Goal: Transaction & Acquisition: Purchase product/service

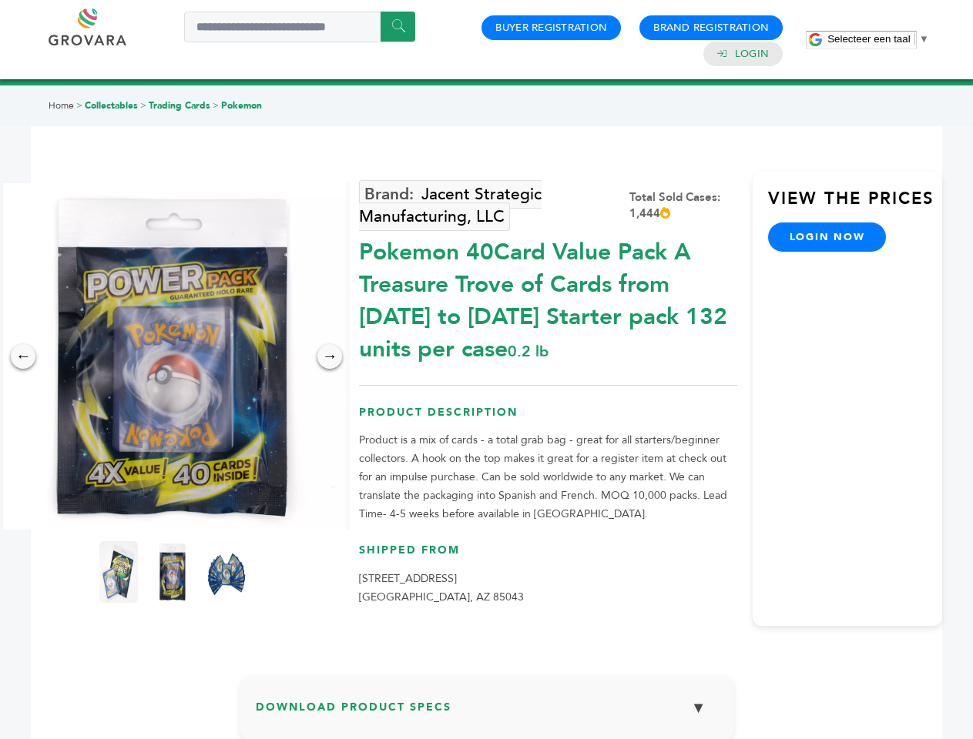
click at [878, 39] on span "Selecteer een taal" at bounding box center [868, 39] width 82 height 12
click at [172, 357] on img at bounding box center [172, 356] width 347 height 347
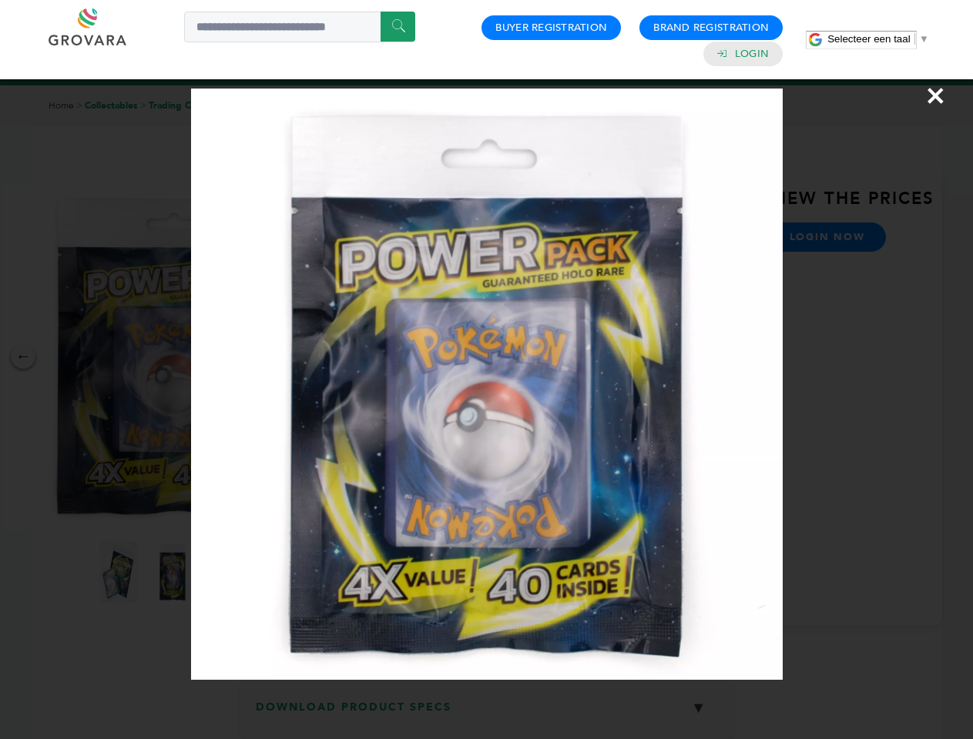
click at [23, 357] on div "×" at bounding box center [486, 369] width 973 height 739
click at [330, 357] on div "→" at bounding box center [329, 356] width 25 height 25
click at [119, 572] on img at bounding box center [118, 572] width 39 height 62
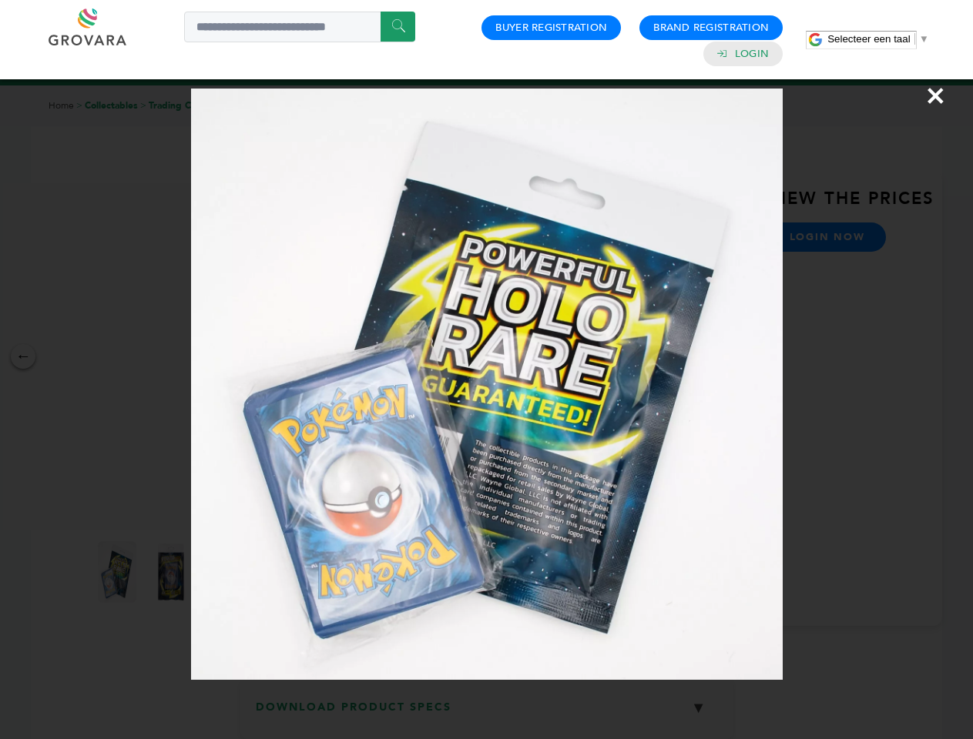
click at [172, 572] on div "×" at bounding box center [486, 369] width 973 height 739
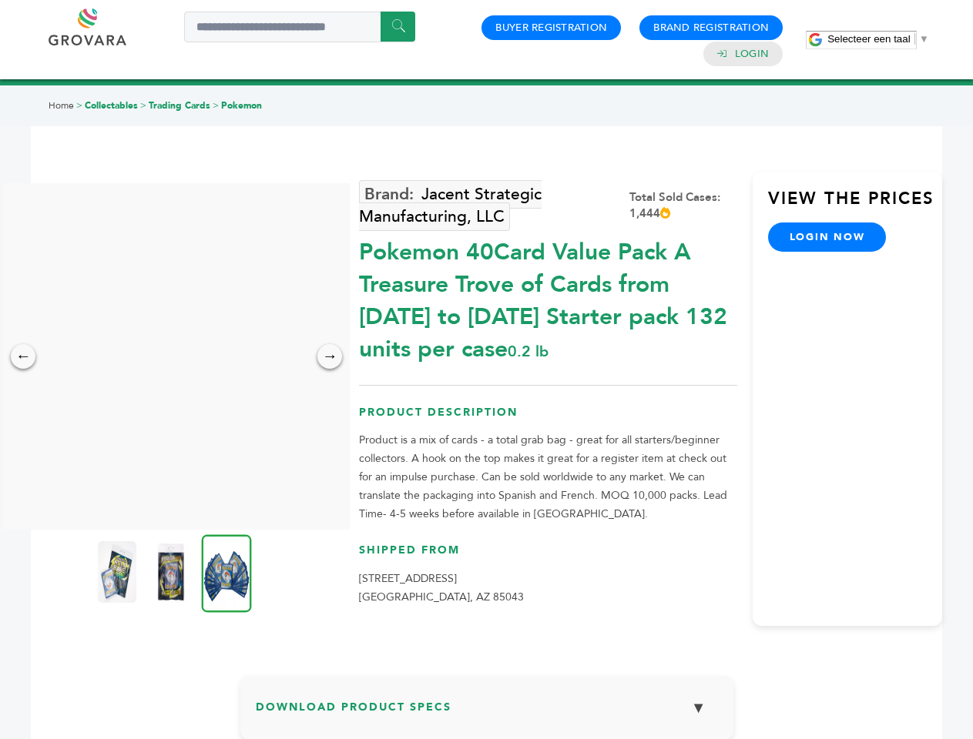
click at [226, 572] on img at bounding box center [227, 573] width 50 height 78
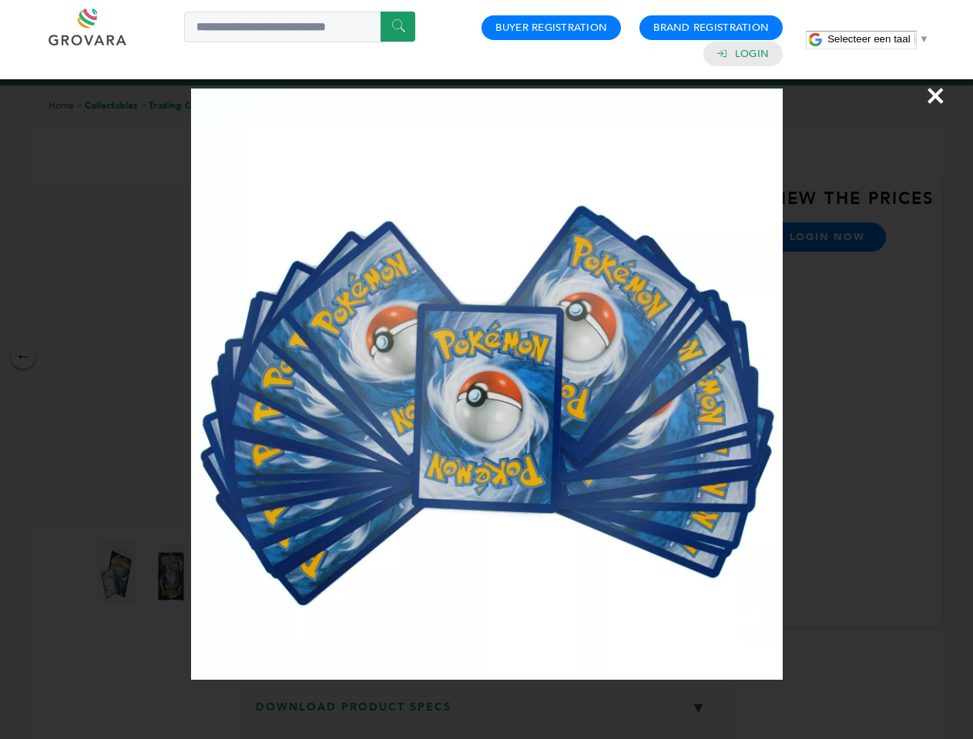
click at [487, 714] on div "×" at bounding box center [486, 369] width 973 height 739
